Goal: Task Accomplishment & Management: Manage account settings

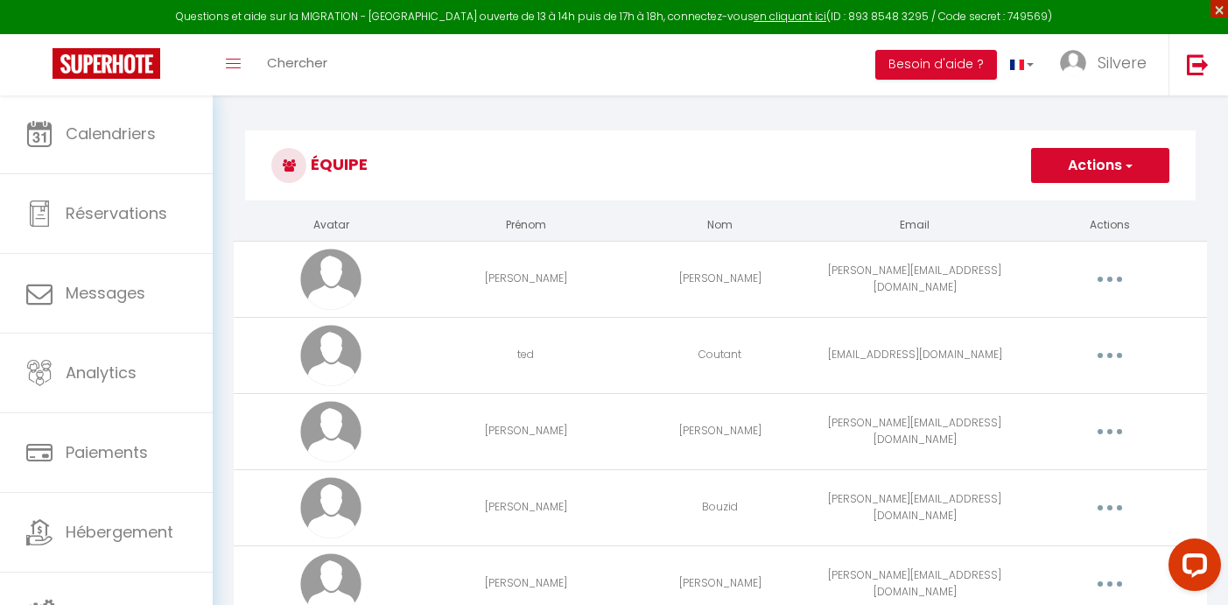
click at [1219, 9] on span "×" at bounding box center [1219, 9] width 18 height 18
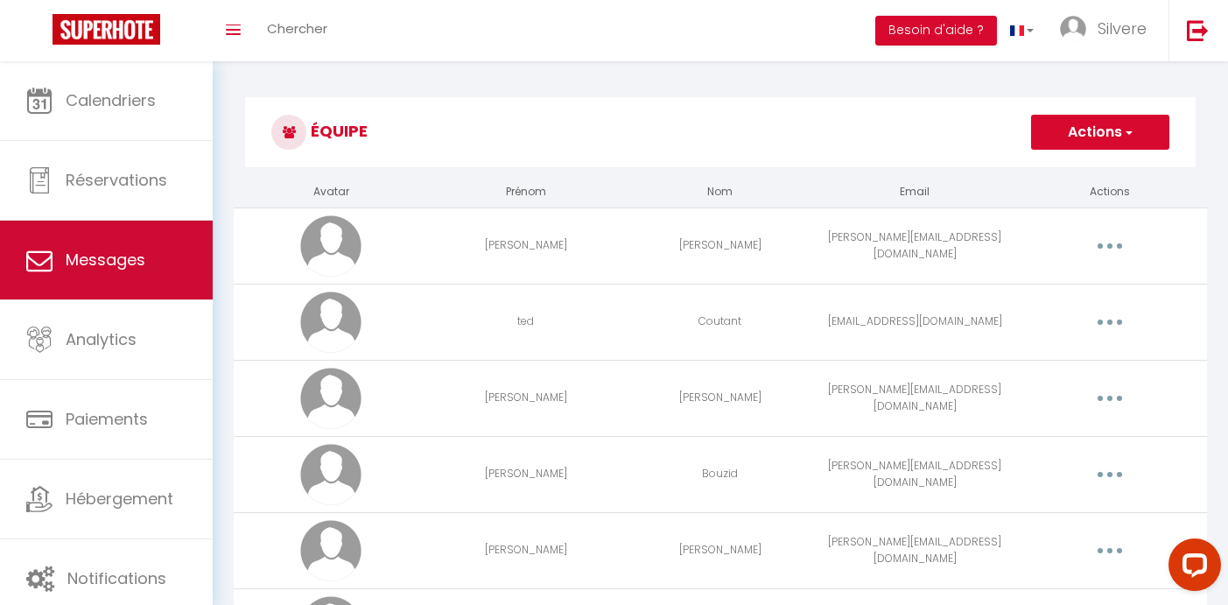
click at [128, 260] on span "Messages" at bounding box center [106, 260] width 80 height 22
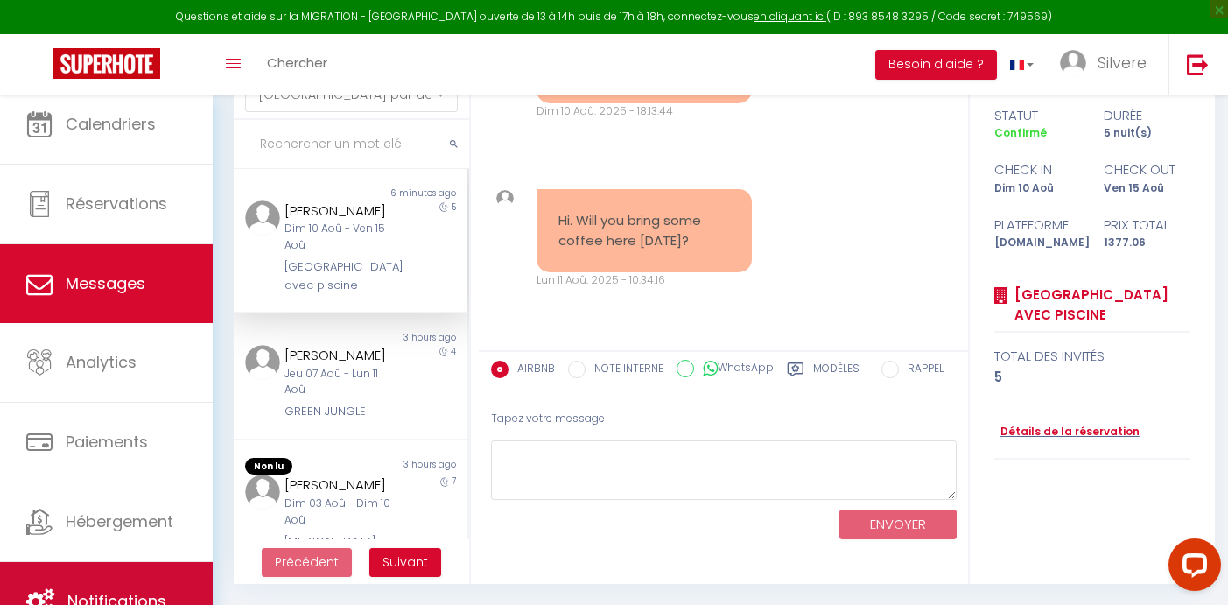
scroll to position [107, 0]
click at [102, 573] on link "Notifications" at bounding box center [106, 601] width 213 height 79
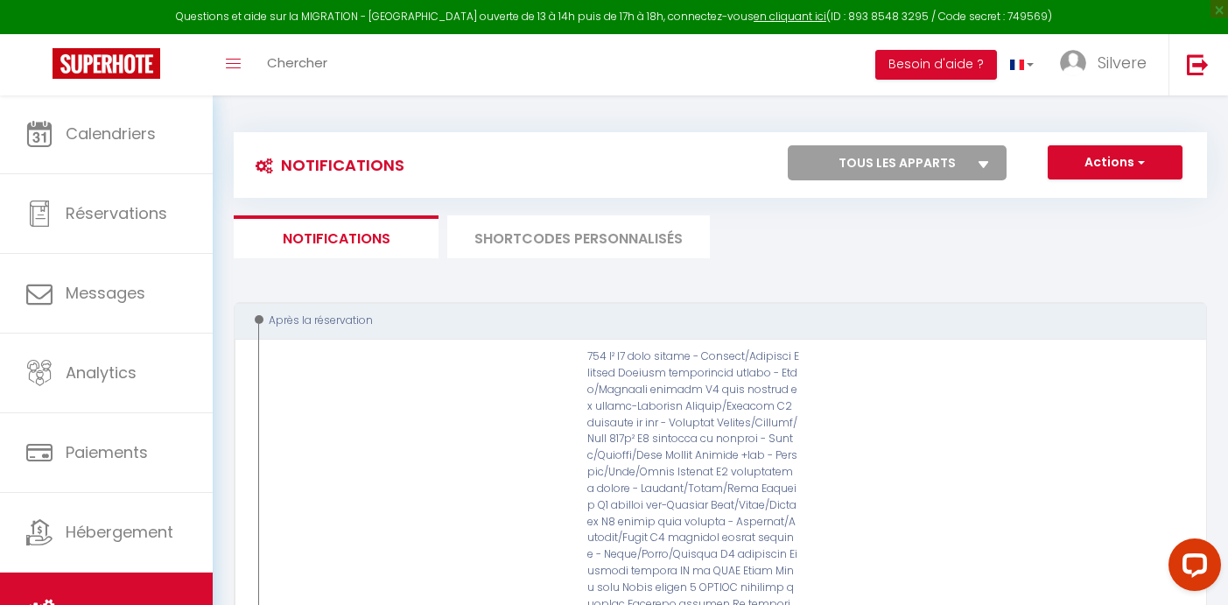
select select "55952"
checkbox input "false"
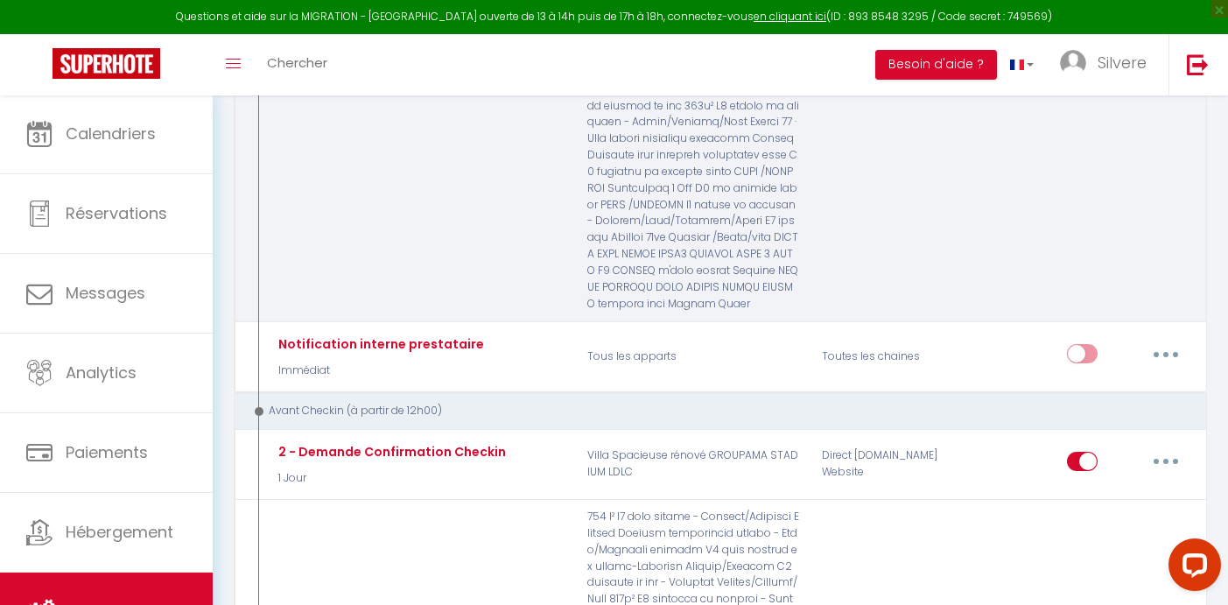
scroll to position [1297, 0]
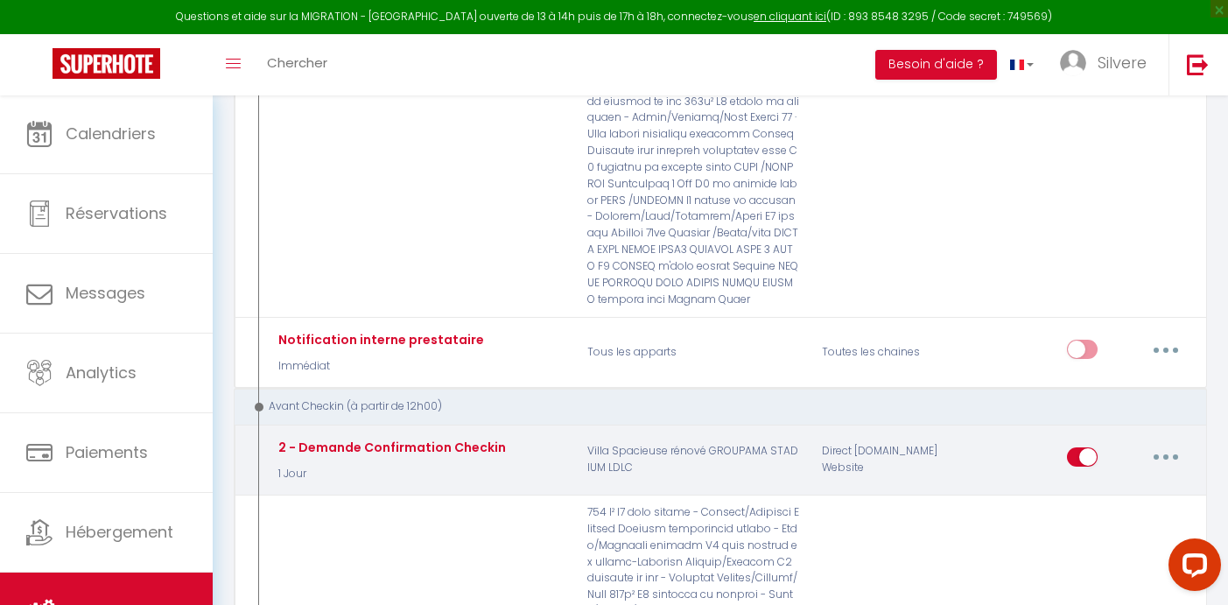
click at [1159, 443] on button "button" at bounding box center [1165, 457] width 49 height 28
click at [1093, 482] on link "Editer" at bounding box center [1120, 497] width 130 height 30
type input "2 - Demande Confirmation Checkin"
select select "1 Jour"
select select "if_deposit_is_paid"
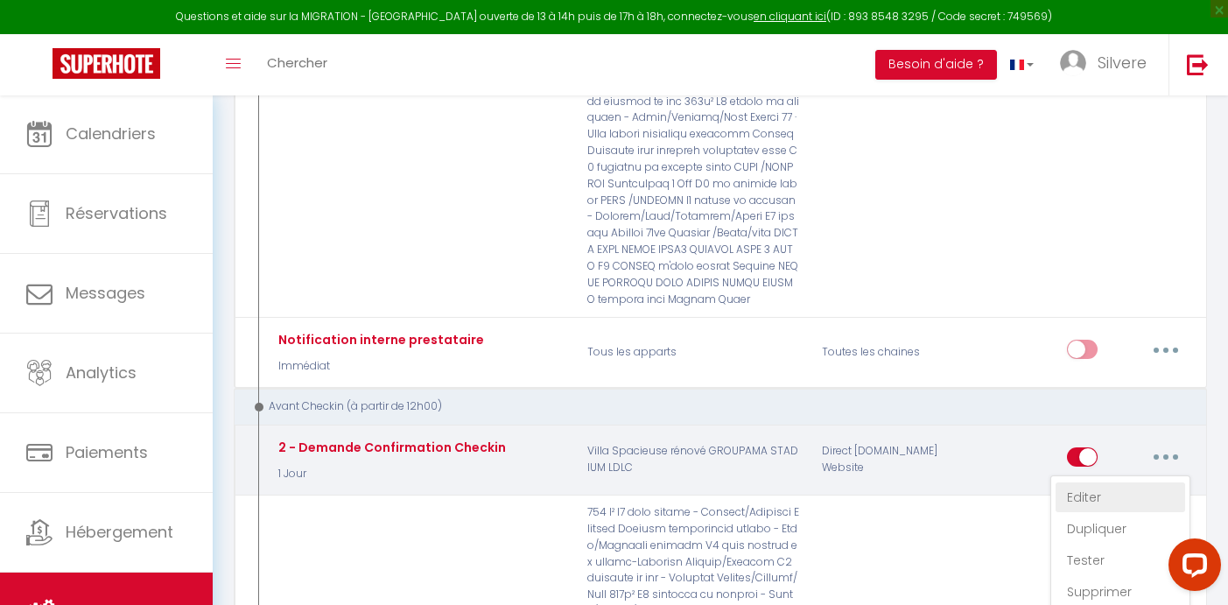
checkbox input "true"
checkbox input "false"
radio input "true"
type input "Procédure pour le checkin - [RENTAL:NAME]"
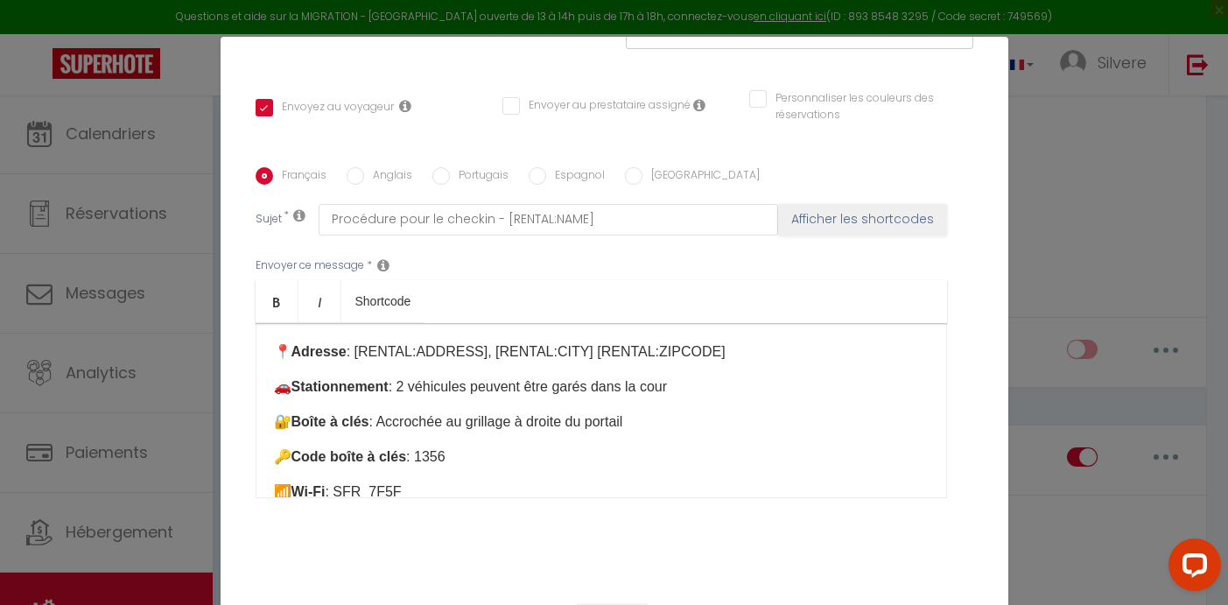
scroll to position [205, 0]
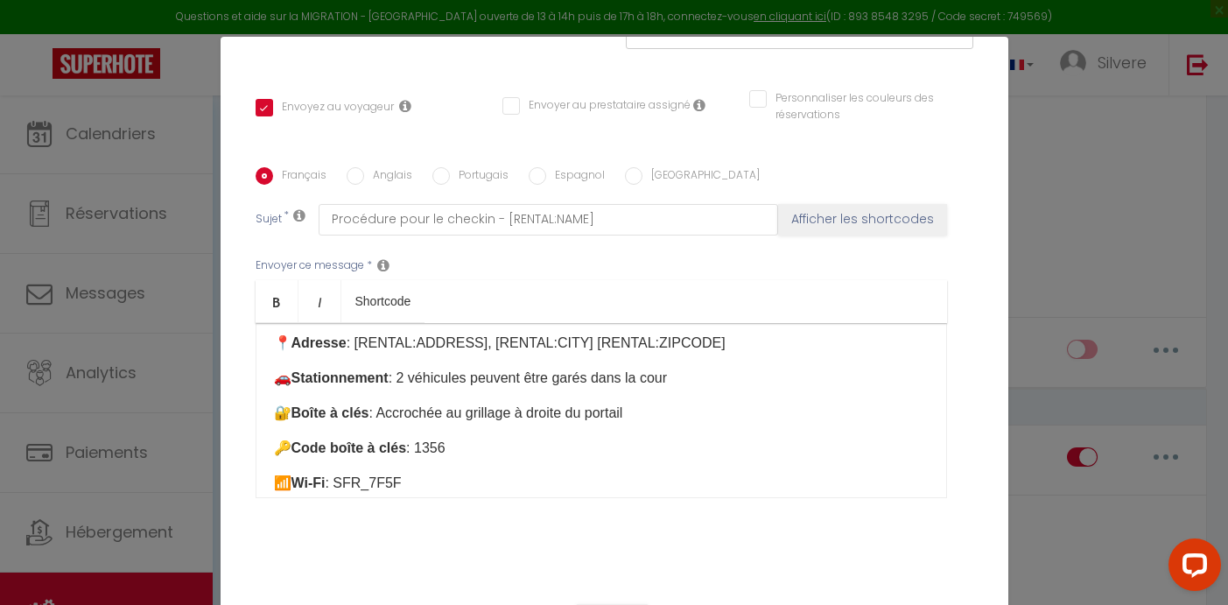
click at [466, 446] on p "🔑 Code boîte à clés : 1356" at bounding box center [601, 448] width 655 height 21
click at [622, 459] on div "Bonjour [GUEST:FIRST_NAME], Nous sommes ravis de vous accueillir demain ! L’ent…" at bounding box center [601, 410] width 691 height 175
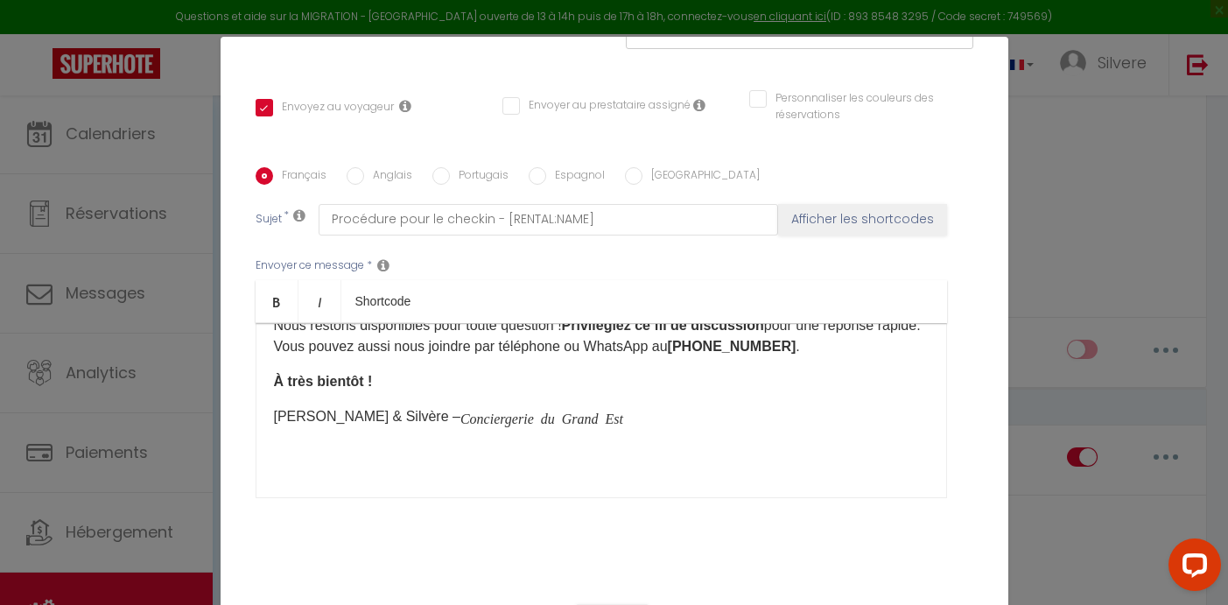
scroll to position [432, 0]
click at [360, 179] on input "Anglais" at bounding box center [356, 176] width 18 height 18
radio input "true"
checkbox input "true"
checkbox input "false"
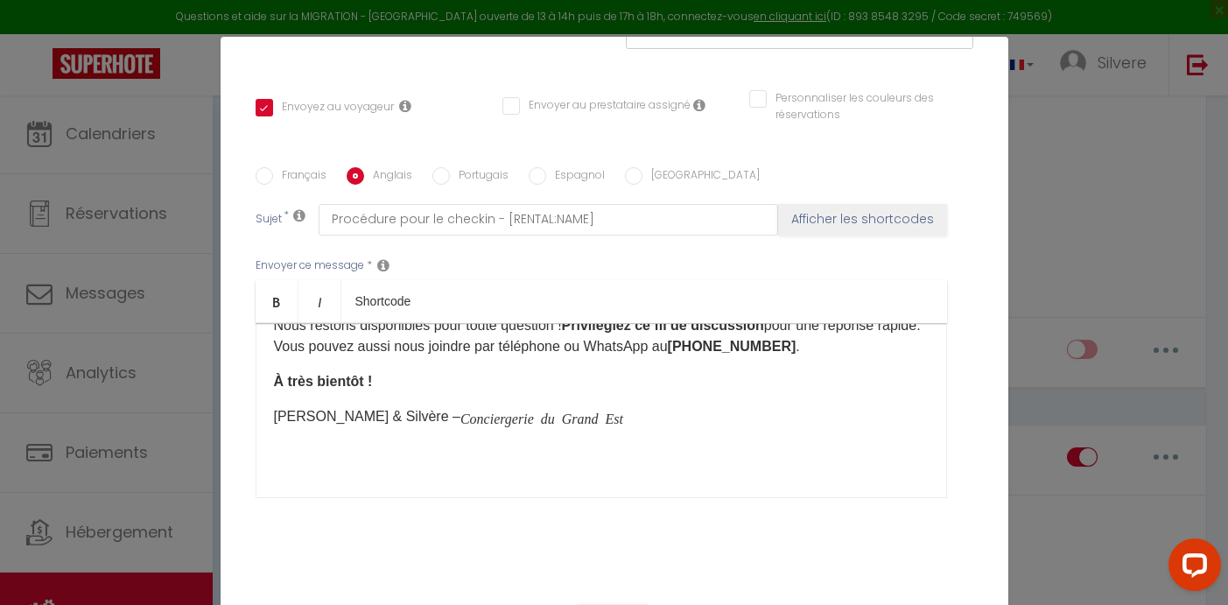
checkbox input "false"
type input "Check-in Procedure - [RENTAL:NAME]"
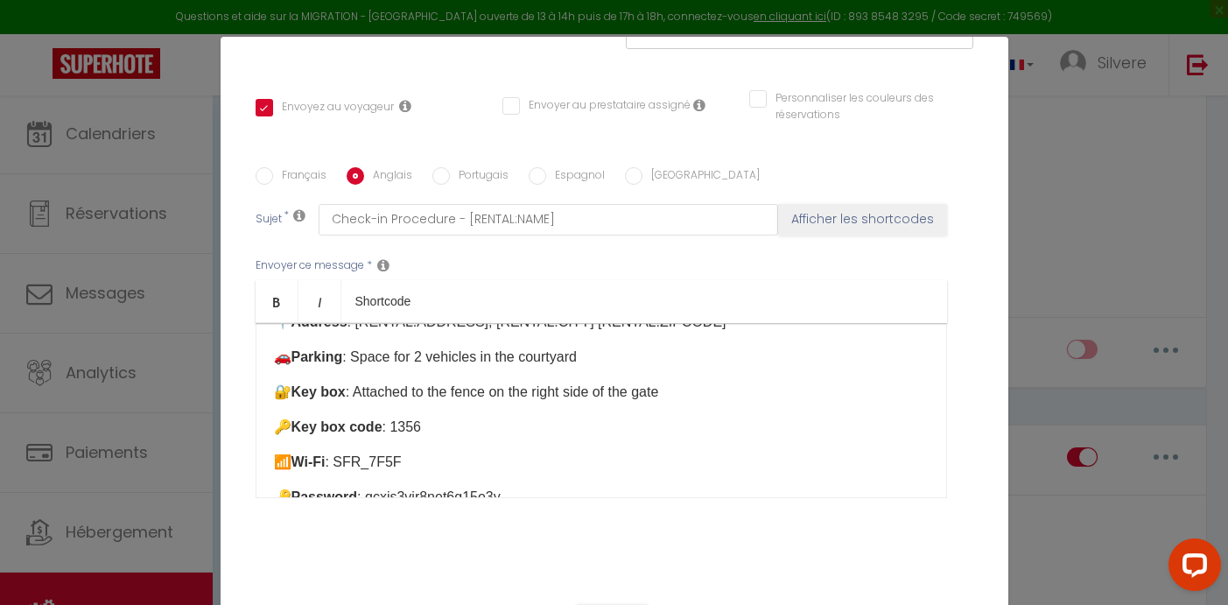
scroll to position [207, 0]
click at [449, 430] on p "🔑 Key box code : 1356" at bounding box center [601, 425] width 655 height 21
click at [439, 175] on input "Portugais" at bounding box center [441, 176] width 18 height 18
radio input "true"
checkbox input "true"
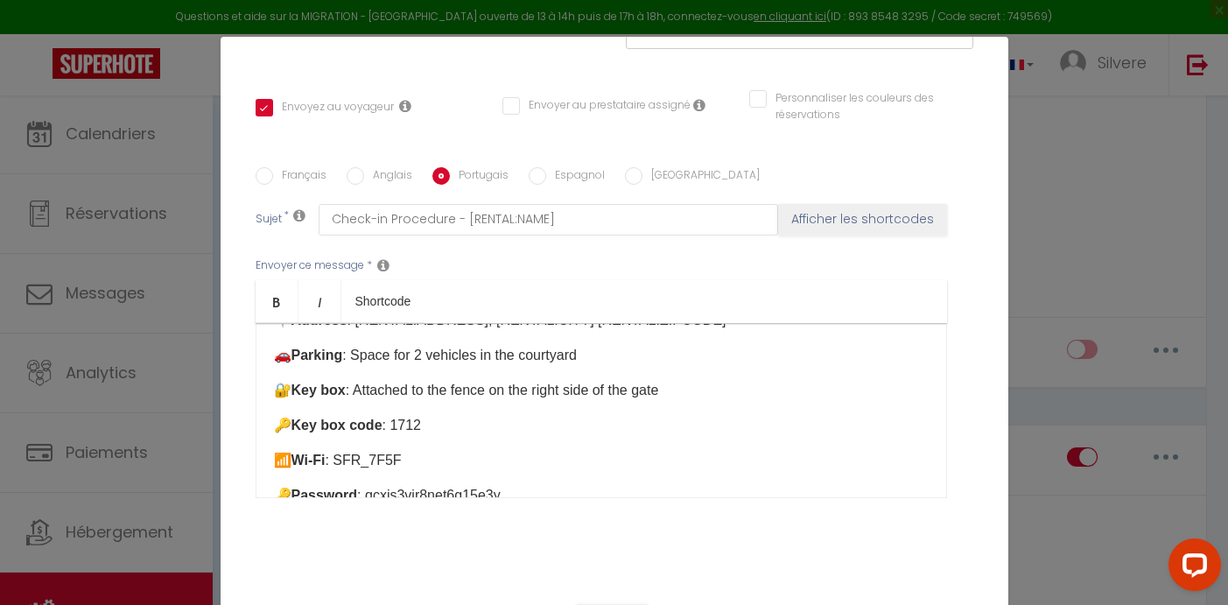
checkbox input "false"
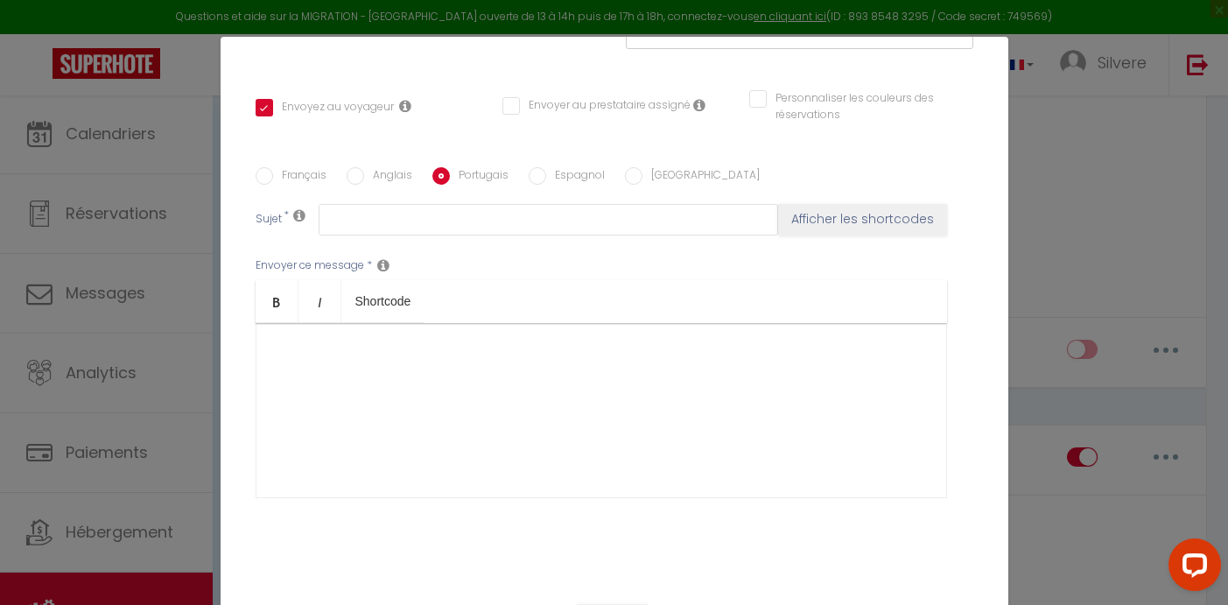
scroll to position [0, 0]
click at [534, 176] on input "Espagnol" at bounding box center [538, 176] width 18 height 18
radio input "true"
checkbox input "true"
checkbox input "false"
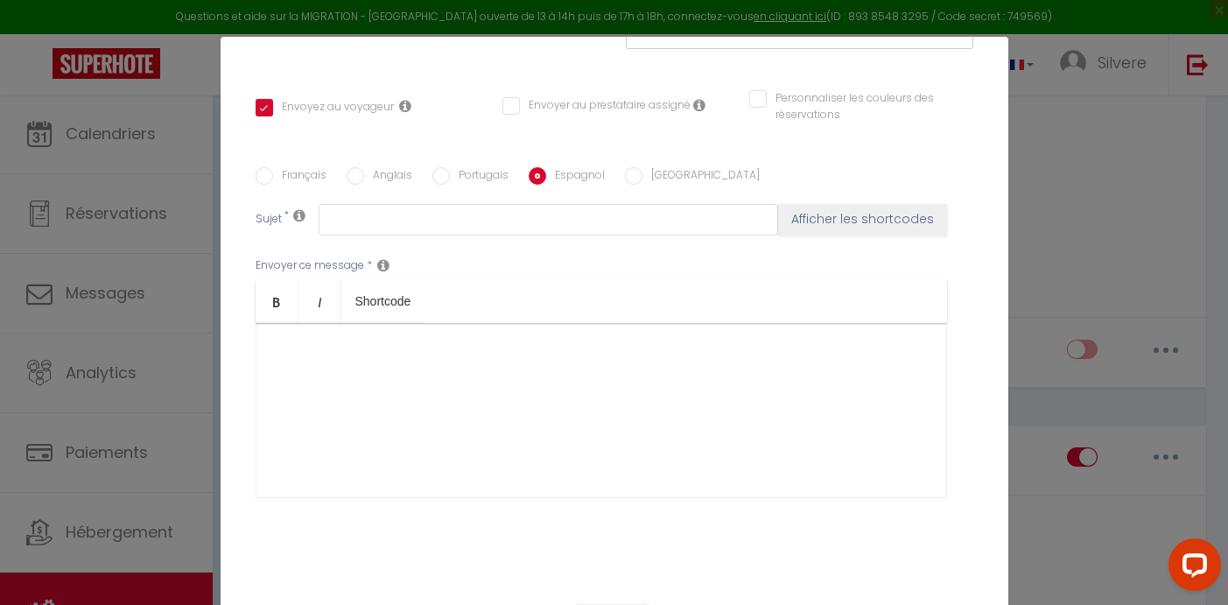
checkbox input "false"
click at [632, 176] on input "Italien" at bounding box center [634, 176] width 18 height 18
radio input "true"
checkbox input "true"
checkbox input "false"
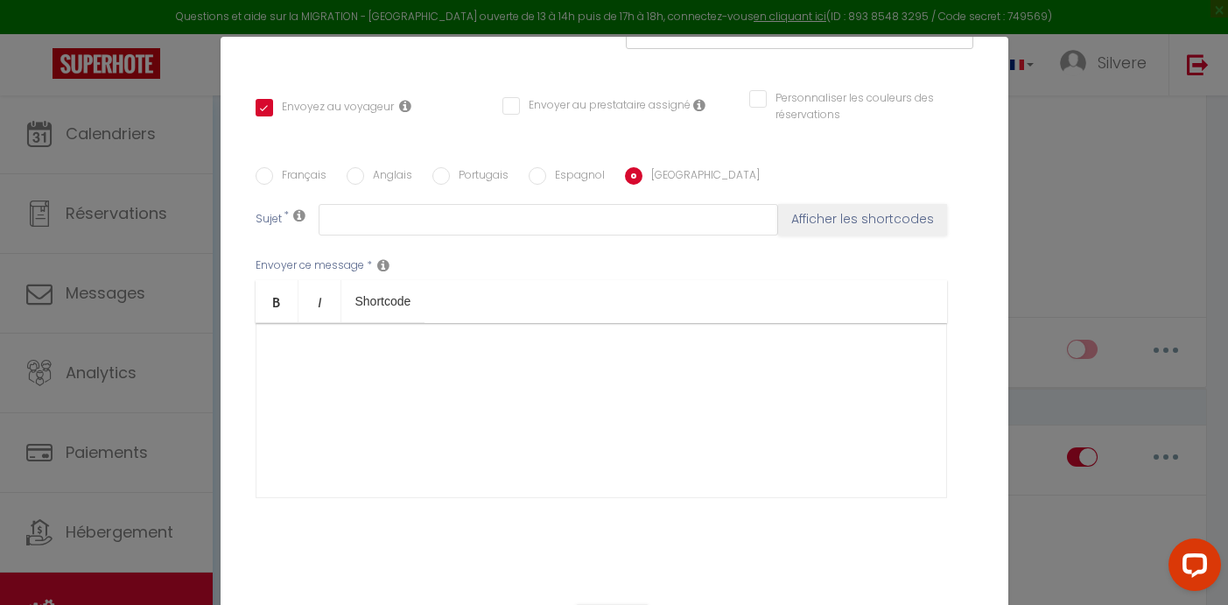
checkbox input "false"
click at [348, 183] on input "Anglais" at bounding box center [356, 176] width 18 height 18
radio input "true"
checkbox input "true"
checkbox input "false"
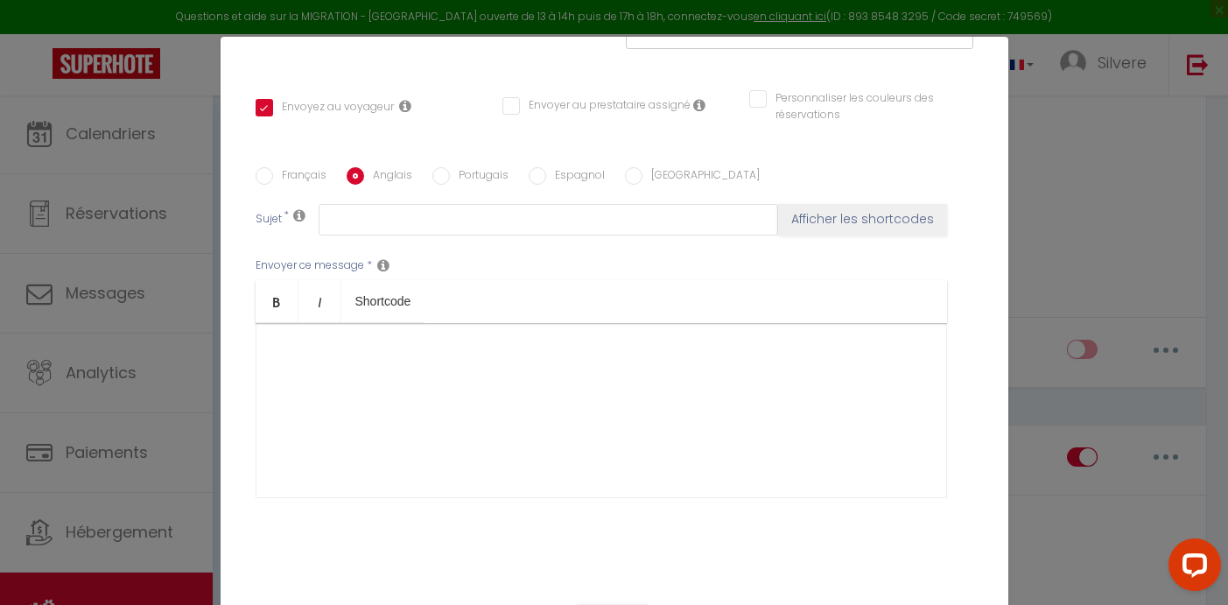
checkbox input "false"
type input "Check-in Procedure - [RENTAL:NAME]"
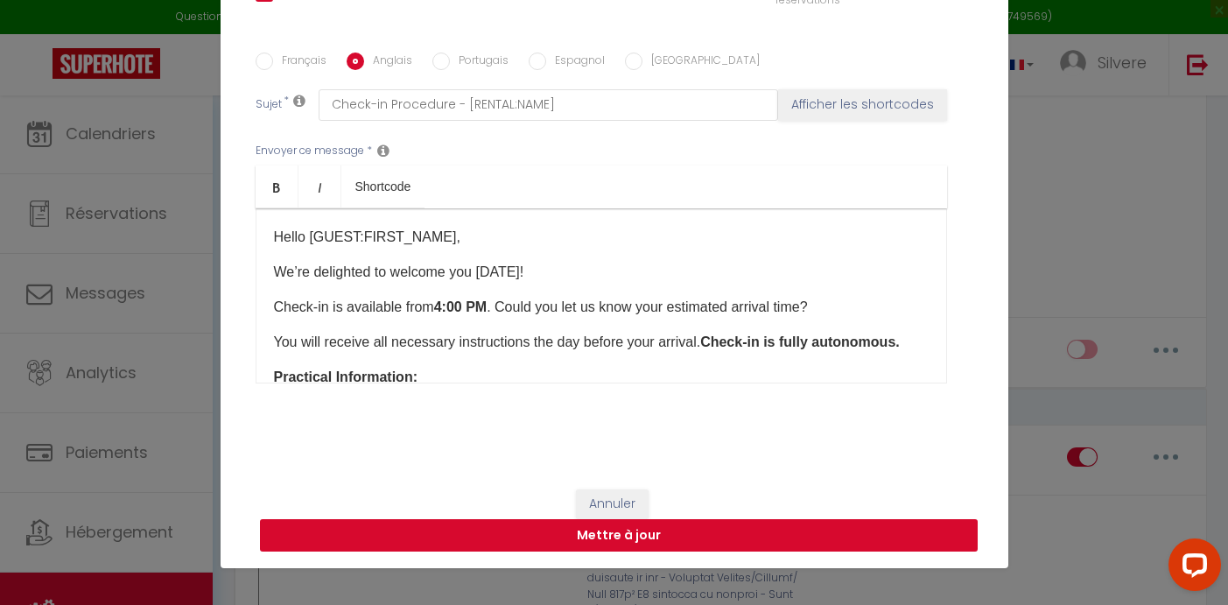
scroll to position [74, 0]
click at [711, 542] on button "Mettre à jour" at bounding box center [619, 535] width 718 height 33
checkbox input "true"
checkbox input "false"
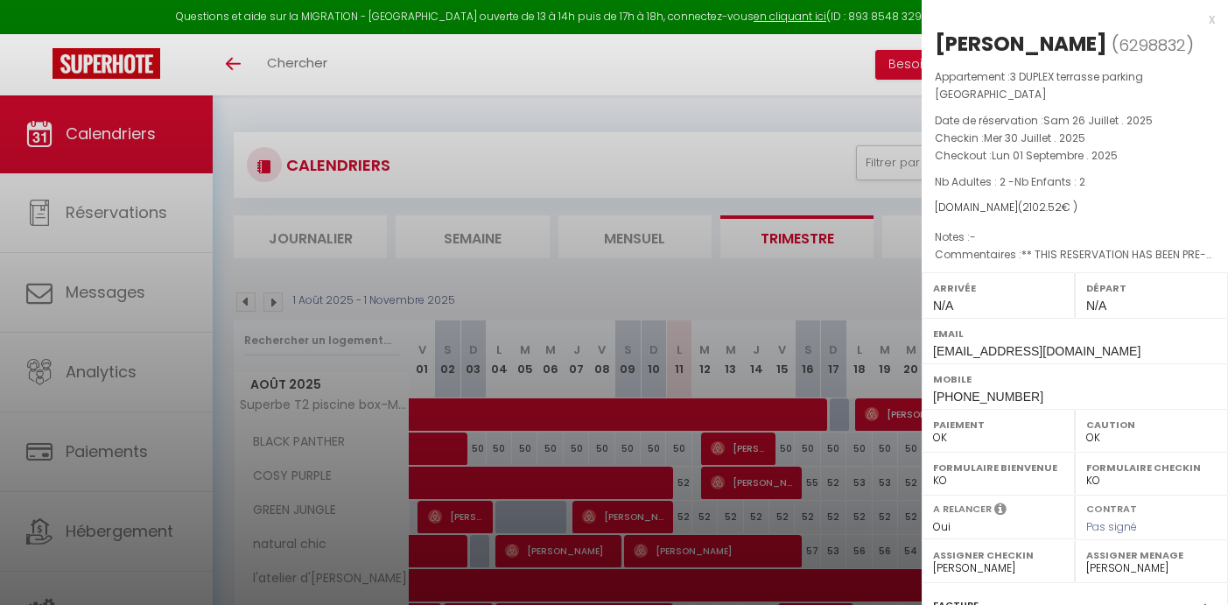
select select "0"
select select "34071"
